Goal: Browse casually: Explore the website without a specific task or goal

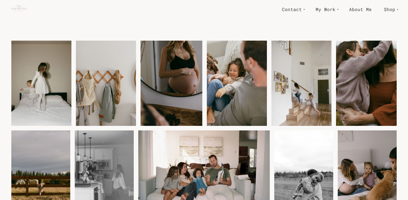
scroll to position [597, 0]
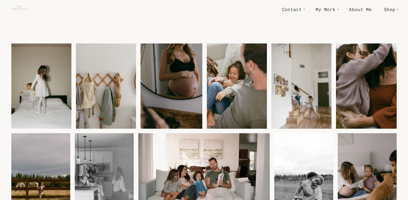
click at [171, 75] on img at bounding box center [172, 86] width 62 height 90
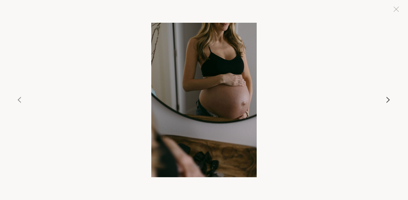
click at [387, 100] on button at bounding box center [333, 100] width 139 height 154
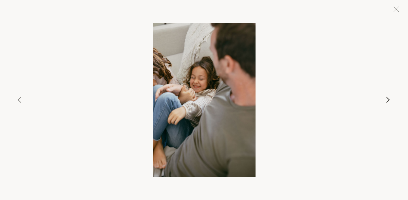
click at [387, 100] on button at bounding box center [333, 100] width 139 height 154
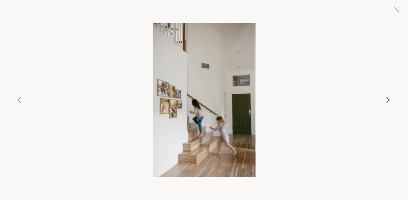
click at [387, 100] on button at bounding box center [333, 100] width 139 height 154
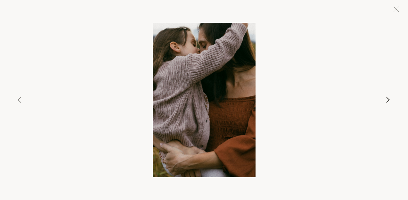
click at [387, 100] on button at bounding box center [333, 100] width 139 height 154
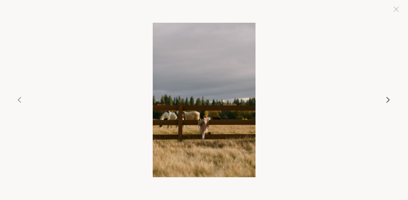
click at [387, 100] on button at bounding box center [333, 100] width 139 height 154
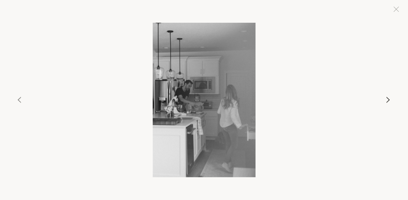
click at [387, 101] on button at bounding box center [333, 100] width 139 height 154
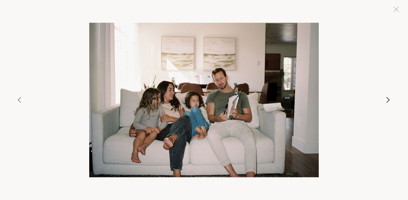
click at [387, 101] on button at bounding box center [333, 100] width 139 height 154
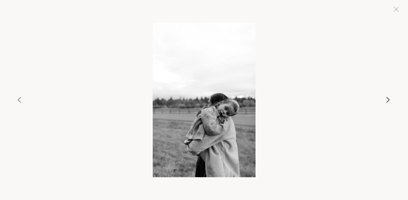
click at [387, 101] on button at bounding box center [333, 100] width 139 height 154
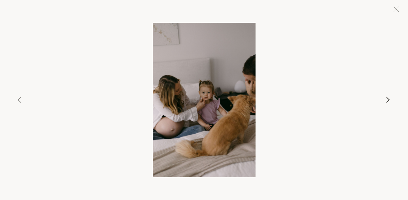
click at [387, 101] on button at bounding box center [333, 100] width 139 height 154
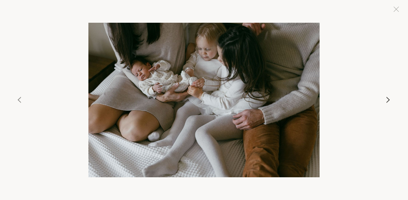
click at [387, 101] on button at bounding box center [333, 100] width 139 height 154
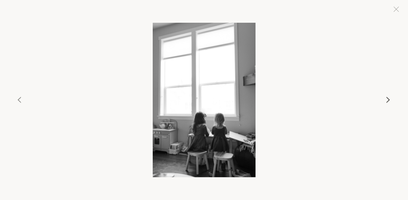
click at [387, 101] on button at bounding box center [333, 100] width 139 height 154
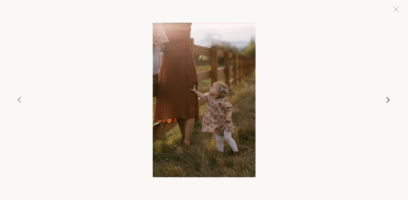
click at [387, 101] on button at bounding box center [333, 100] width 139 height 154
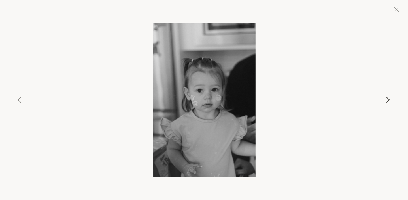
click at [387, 102] on button at bounding box center [333, 100] width 139 height 154
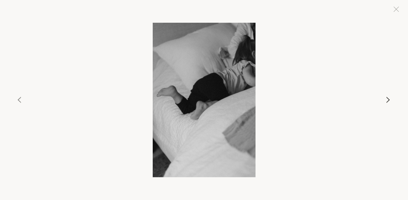
click at [387, 102] on button at bounding box center [333, 100] width 139 height 154
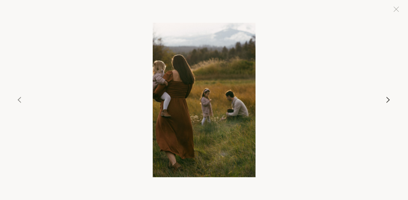
click at [387, 102] on button at bounding box center [333, 100] width 139 height 154
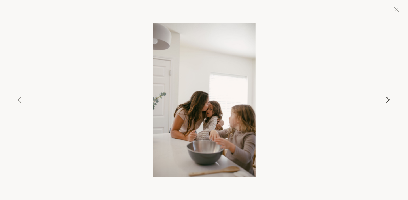
click at [387, 102] on button at bounding box center [333, 100] width 139 height 154
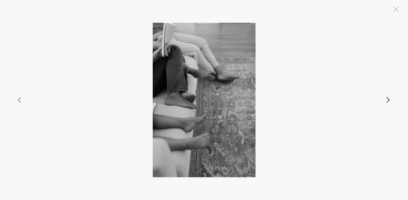
click at [387, 102] on button at bounding box center [333, 100] width 139 height 154
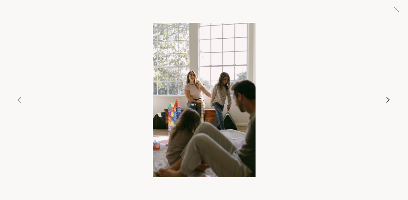
click at [387, 102] on button at bounding box center [333, 100] width 139 height 154
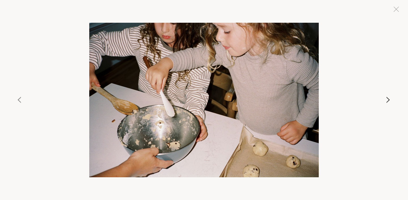
click at [387, 102] on button at bounding box center [333, 100] width 139 height 154
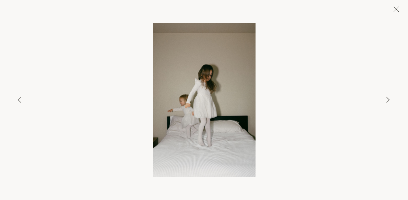
click at [397, 10] on button at bounding box center [396, 9] width 12 height 12
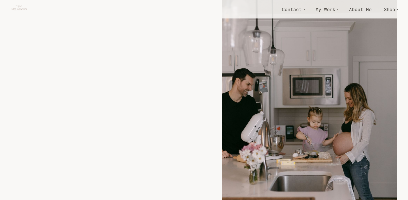
scroll to position [0, 0]
